Goal: Navigation & Orientation: Find specific page/section

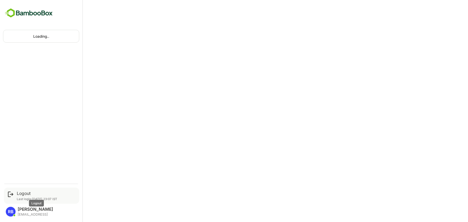
click at [21, 193] on div "Logout" at bounding box center [37, 193] width 41 height 5
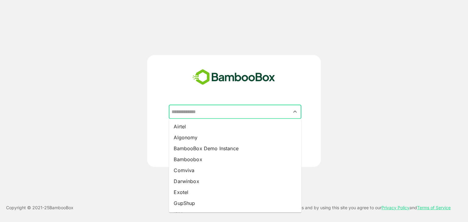
click at [233, 116] on input "text" at bounding box center [235, 112] width 130 height 12
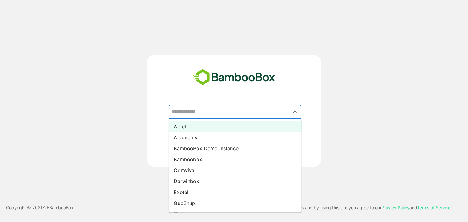
click at [218, 129] on li "Airtel" at bounding box center [235, 126] width 133 height 11
type input "******"
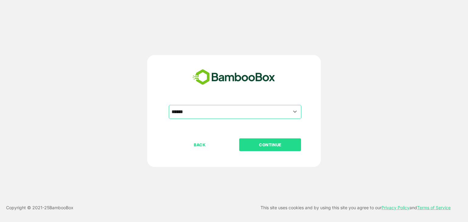
click at [271, 147] on p "CONTINUE" at bounding box center [270, 145] width 61 height 7
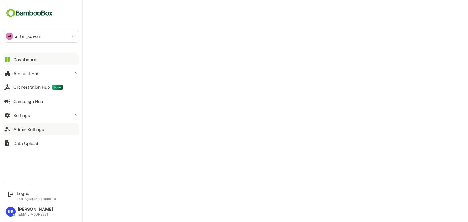
click at [37, 126] on button "Admin Settings" at bounding box center [41, 129] width 76 height 12
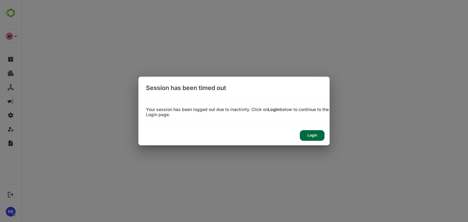
click at [317, 136] on div "Login" at bounding box center [312, 135] width 25 height 11
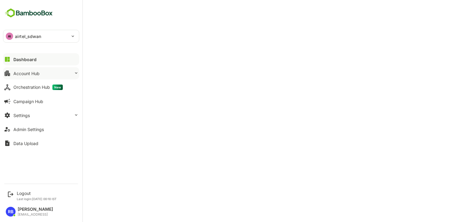
click at [35, 77] on button "Account Hub" at bounding box center [41, 73] width 76 height 12
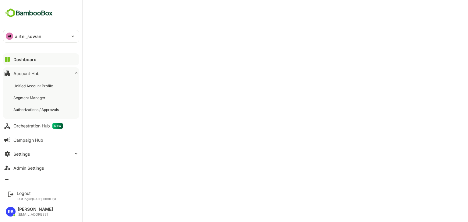
click at [35, 77] on div "Unified Account Profile Segment Manager Authorizations / Approvals" at bounding box center [41, 98] width 76 height 42
click at [32, 86] on div "Unified Account Profile" at bounding box center [33, 86] width 41 height 5
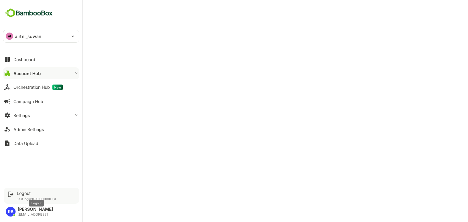
click at [23, 194] on div "Logout" at bounding box center [37, 193] width 40 height 5
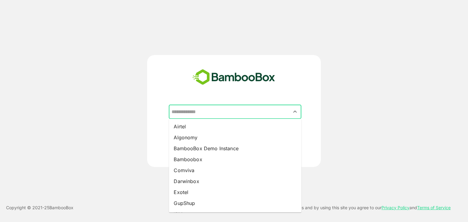
click at [245, 110] on input "text" at bounding box center [235, 112] width 130 height 12
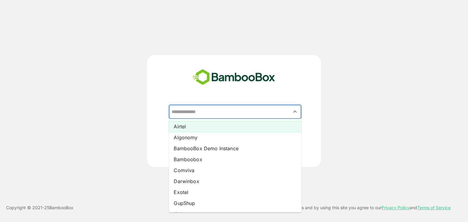
click at [238, 125] on li "Airtel" at bounding box center [235, 126] width 133 height 11
type input "******"
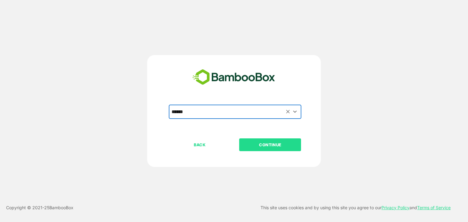
click at [270, 146] on p "CONTINUE" at bounding box center [270, 145] width 61 height 7
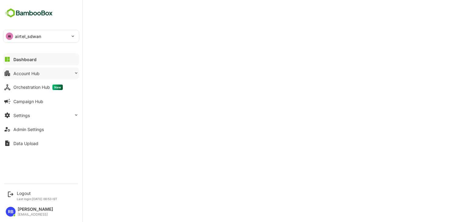
click at [40, 75] on button "Account Hub" at bounding box center [41, 73] width 76 height 12
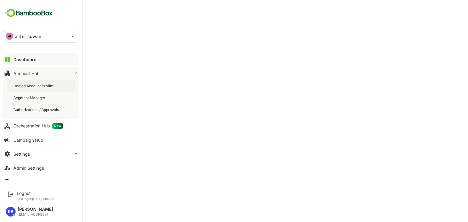
click at [41, 82] on div "Unified Account Profile" at bounding box center [41, 85] width 69 height 11
click at [26, 153] on div "Settings" at bounding box center [21, 154] width 16 height 5
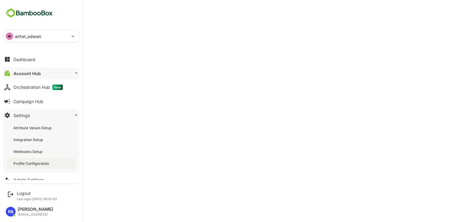
scroll to position [21, 0]
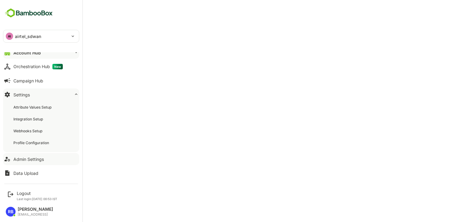
click at [34, 154] on button "Admin Settings" at bounding box center [41, 159] width 76 height 12
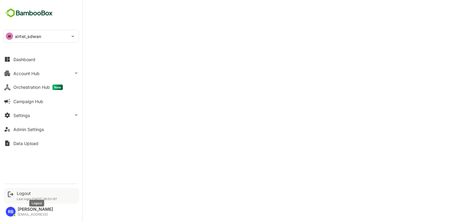
click at [22, 192] on div "Logout" at bounding box center [37, 193] width 41 height 5
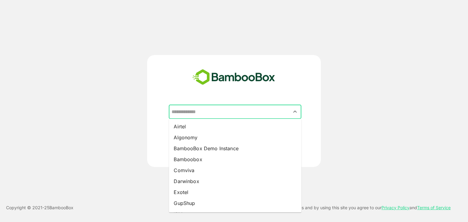
click at [232, 113] on input "text" at bounding box center [235, 112] width 130 height 12
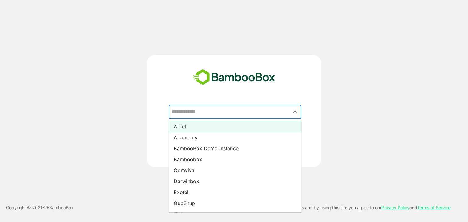
click at [224, 129] on li "Airtel" at bounding box center [235, 126] width 133 height 11
type input "******"
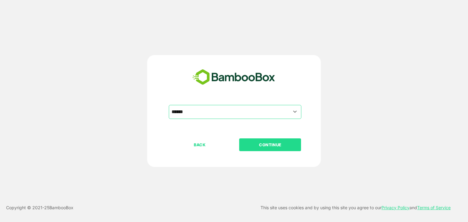
click at [275, 144] on p "CONTINUE" at bounding box center [270, 145] width 61 height 7
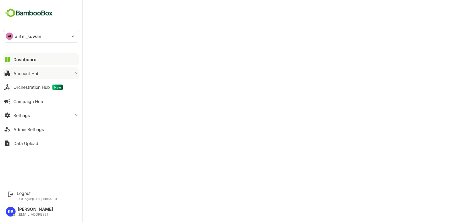
click at [30, 74] on div "Account Hub" at bounding box center [26, 73] width 26 height 5
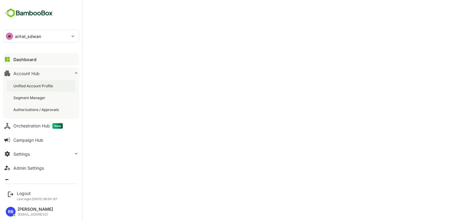
click at [34, 87] on div "Unified Account Profile" at bounding box center [33, 86] width 41 height 5
click at [47, 150] on button "Settings" at bounding box center [41, 154] width 76 height 12
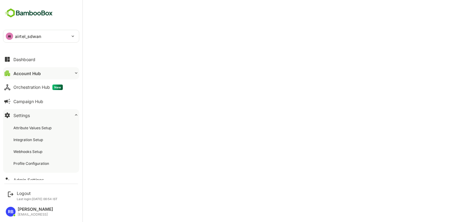
scroll to position [21, 0]
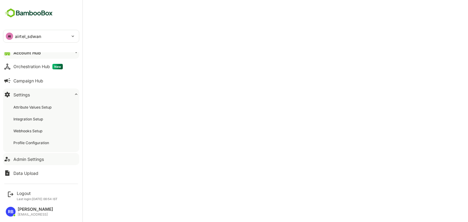
click at [49, 160] on button "Admin Settings" at bounding box center [41, 159] width 76 height 12
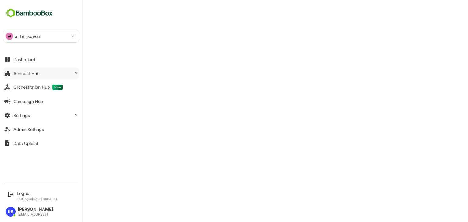
click at [23, 71] on div "Account Hub" at bounding box center [26, 73] width 26 height 5
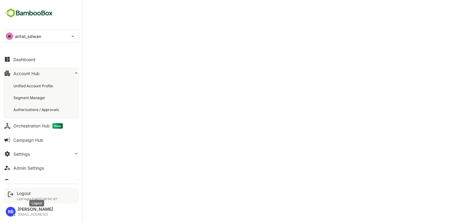
click at [25, 193] on div "Logout" at bounding box center [37, 193] width 41 height 5
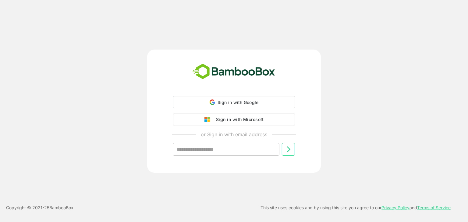
click at [23, 194] on div "Sign in with Google Sign in with Google. Opens in new tab Sign in with Microsof…" at bounding box center [234, 111] width 468 height 222
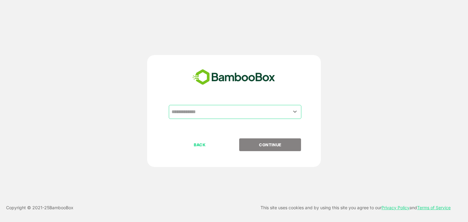
click at [238, 112] on input "text" at bounding box center [235, 112] width 130 height 12
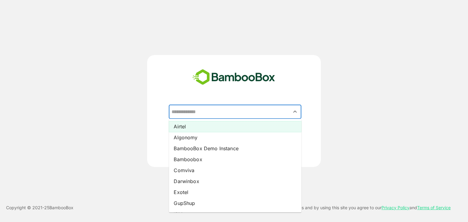
click at [219, 129] on li "Airtel" at bounding box center [235, 126] width 133 height 11
type input "******"
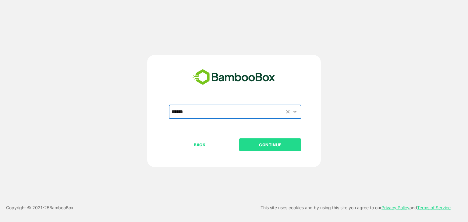
click at [271, 144] on p "CONTINUE" at bounding box center [270, 145] width 61 height 7
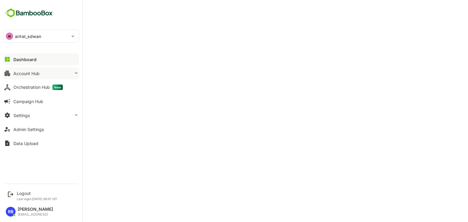
click at [37, 74] on div "Account Hub" at bounding box center [26, 73] width 26 height 5
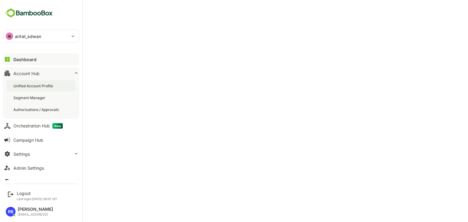
click at [37, 84] on div "Unified Account Profile" at bounding box center [33, 86] width 41 height 5
click at [38, 165] on button "Admin Settings" at bounding box center [41, 168] width 76 height 12
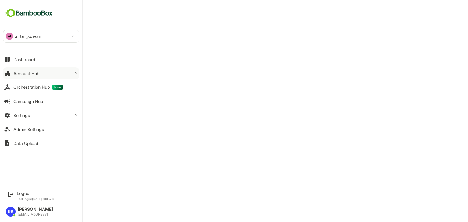
click at [26, 75] on div "Account Hub" at bounding box center [26, 73] width 26 height 5
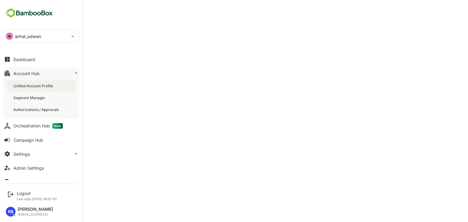
click at [30, 84] on div "Unified Account Profile" at bounding box center [33, 86] width 41 height 5
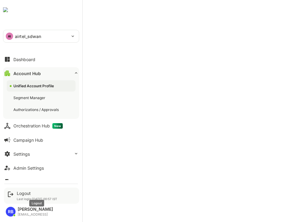
click at [24, 192] on div "Logout" at bounding box center [37, 193] width 41 height 5
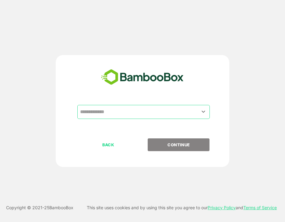
click at [131, 114] on input "text" at bounding box center [144, 112] width 130 height 12
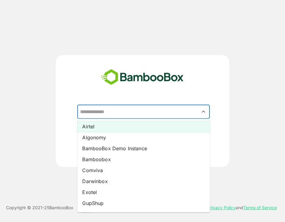
click at [123, 129] on li "Airtel" at bounding box center [143, 126] width 133 height 11
type input "******"
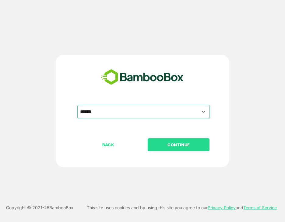
click at [180, 146] on p "CONTINUE" at bounding box center [178, 145] width 61 height 7
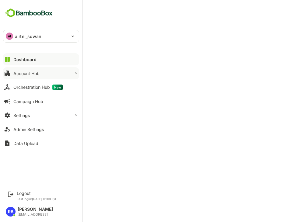
click at [43, 75] on button "Account Hub" at bounding box center [41, 73] width 76 height 12
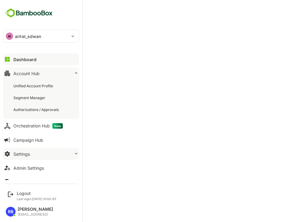
click at [28, 152] on div "Settings" at bounding box center [21, 154] width 16 height 5
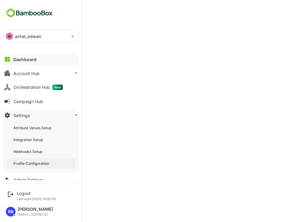
scroll to position [21, 0]
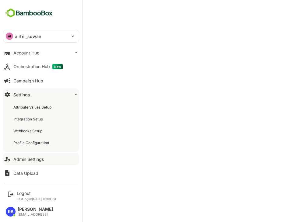
click at [33, 155] on button "Admin Settings" at bounding box center [41, 159] width 76 height 12
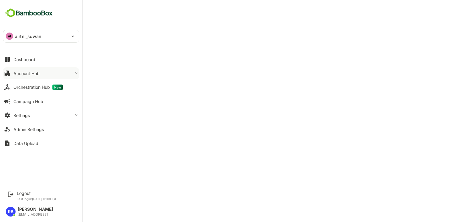
click at [24, 74] on div "Account Hub" at bounding box center [26, 73] width 26 height 5
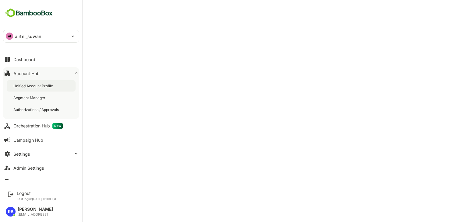
click at [27, 91] on div "Unified Account Profile" at bounding box center [41, 85] width 69 height 11
click at [30, 150] on button "Settings" at bounding box center [41, 154] width 76 height 12
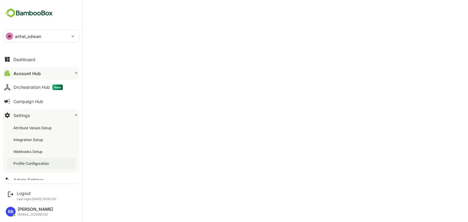
scroll to position [21, 0]
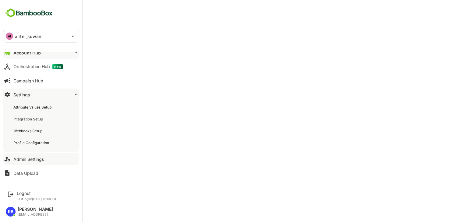
click at [43, 162] on button "Admin Settings" at bounding box center [41, 159] width 76 height 12
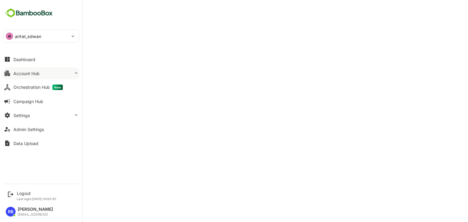
click at [39, 71] on div "Account Hub" at bounding box center [26, 73] width 26 height 5
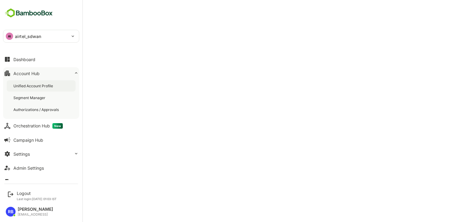
click at [39, 84] on div "Unified Account Profile" at bounding box center [33, 86] width 41 height 5
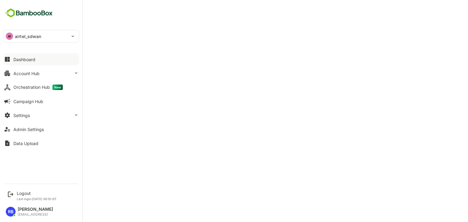
click at [24, 61] on div "Dashboard" at bounding box center [24, 59] width 22 height 5
click at [34, 115] on button "Settings" at bounding box center [41, 115] width 76 height 12
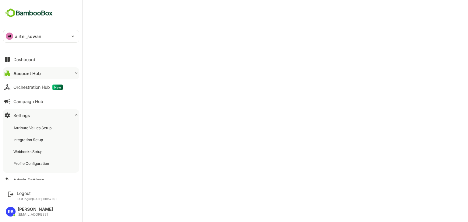
scroll to position [21, 0]
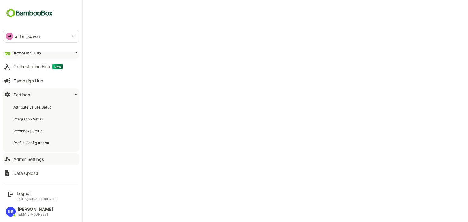
click at [32, 160] on div "Admin Settings" at bounding box center [28, 159] width 30 height 5
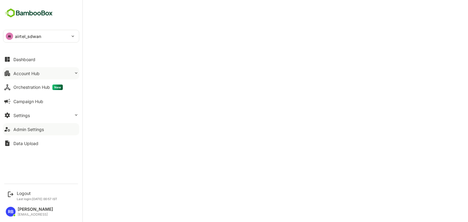
click at [27, 78] on button "Account Hub" at bounding box center [41, 73] width 76 height 12
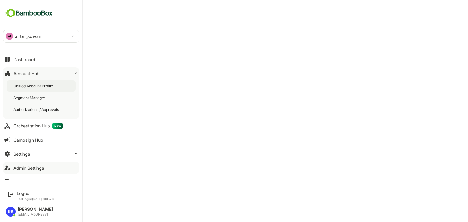
click at [28, 88] on div "Unified Account Profile" at bounding box center [33, 86] width 41 height 5
click at [32, 169] on div "Admin Settings" at bounding box center [28, 168] width 30 height 5
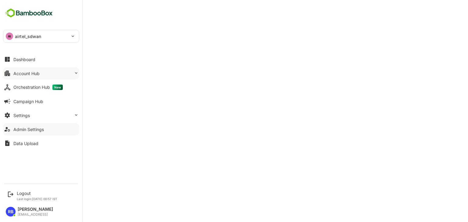
click at [26, 73] on div "Account Hub" at bounding box center [26, 73] width 26 height 5
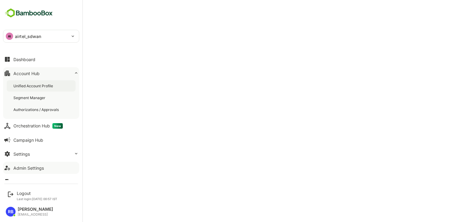
click at [30, 84] on div "Unified Account Profile" at bounding box center [33, 86] width 41 height 5
